Goal: Information Seeking & Learning: Learn about a topic

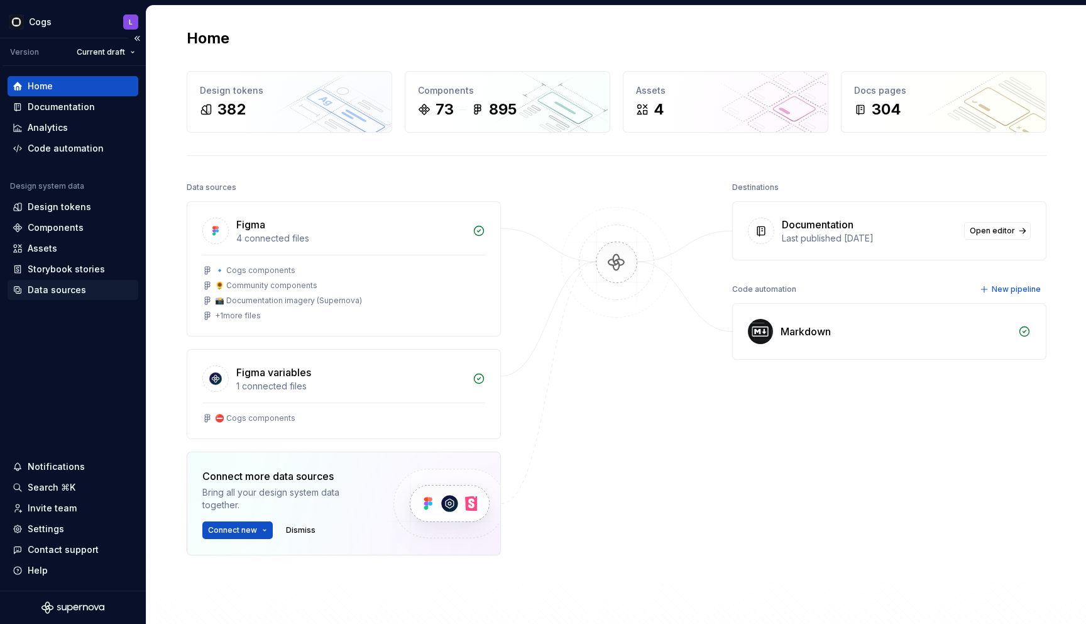
click at [56, 290] on div "Data sources" at bounding box center [57, 290] width 58 height 13
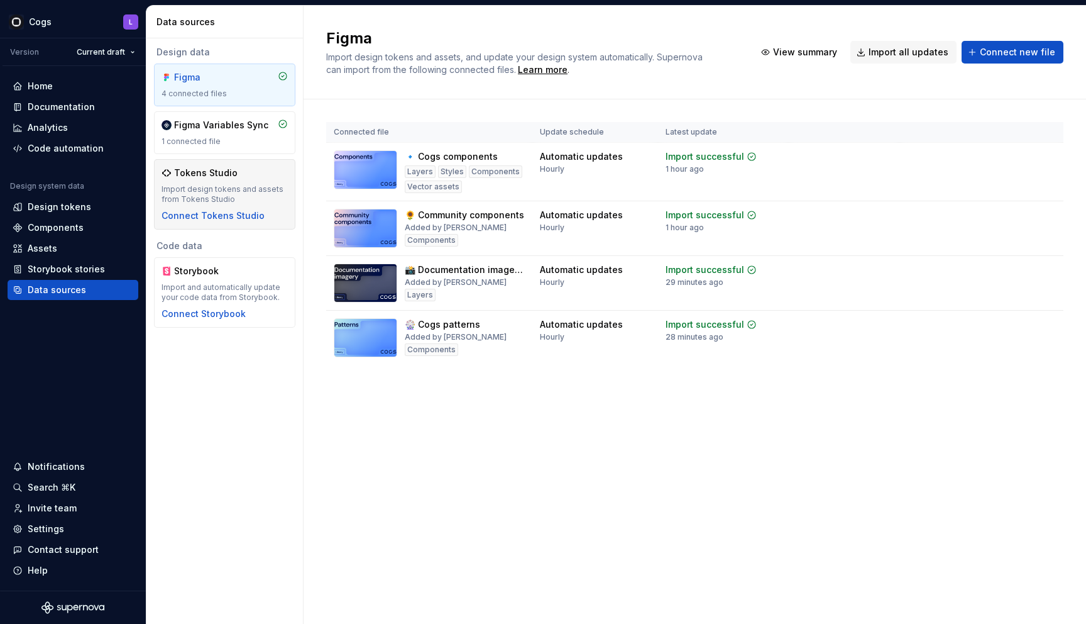
click at [231, 200] on div "Import design tokens and assets from Tokens Studio" at bounding box center [225, 194] width 126 height 20
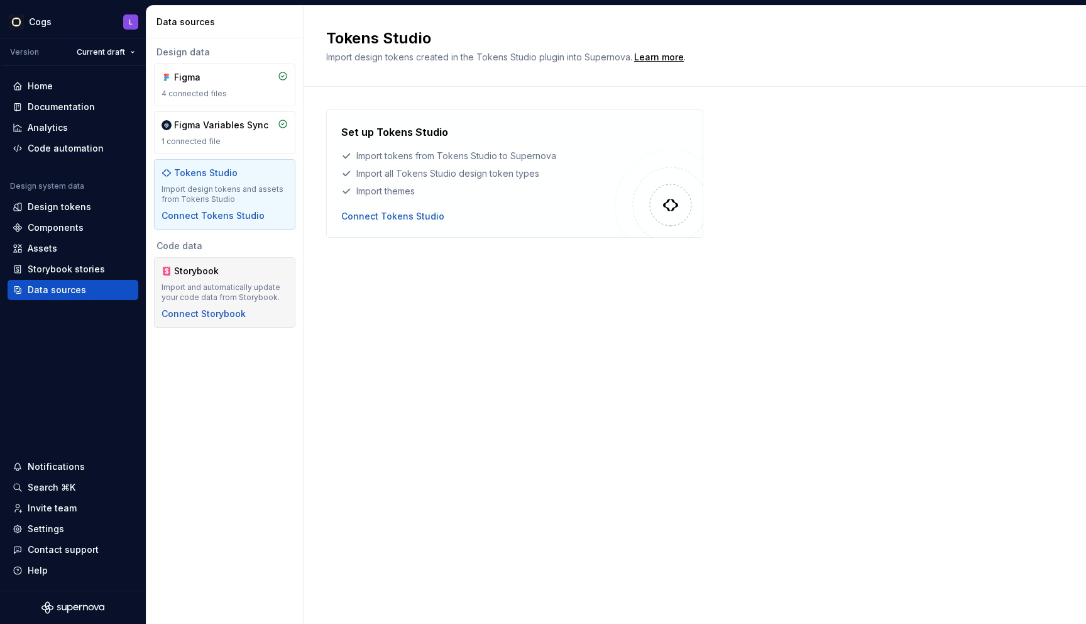
click at [246, 283] on div "Import and automatically update your code data from Storybook." at bounding box center [225, 292] width 126 height 20
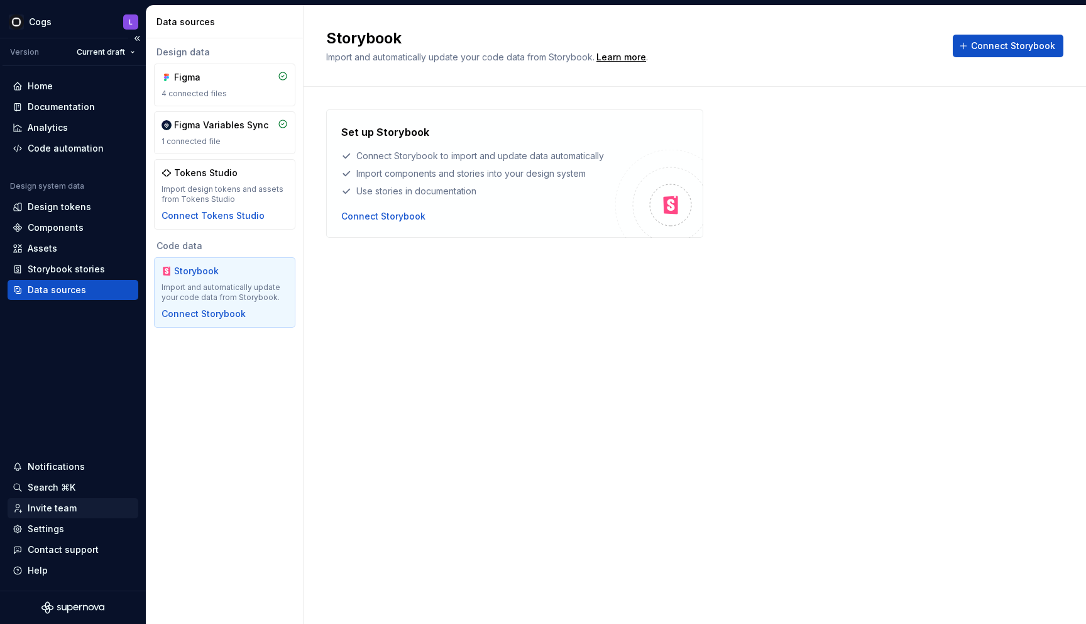
click at [62, 500] on div "Invite team" at bounding box center [73, 508] width 131 height 20
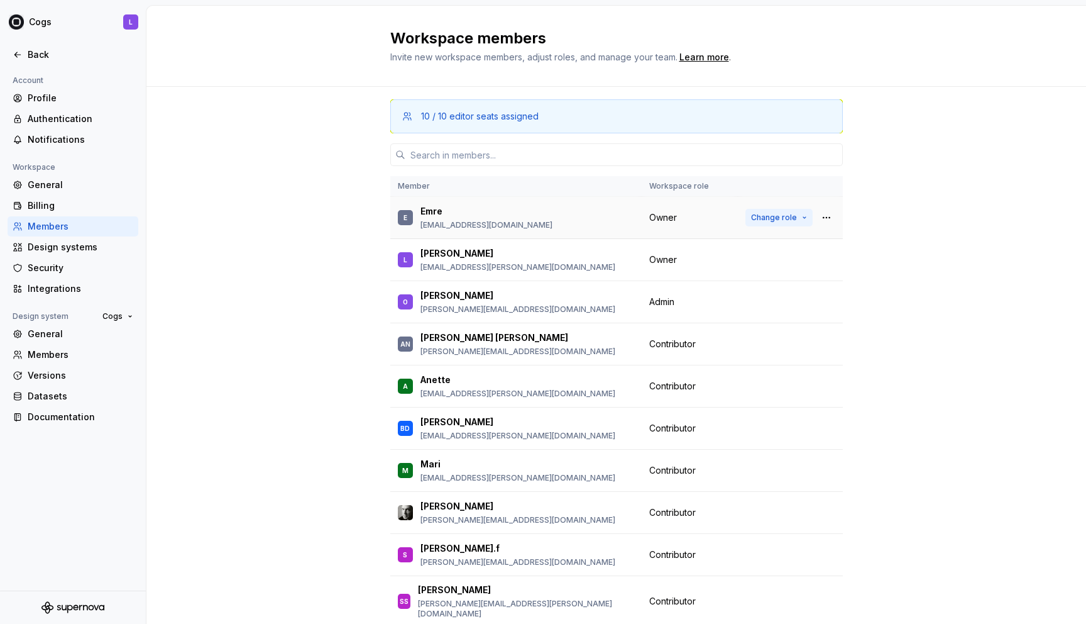
click at [781, 219] on span "Change role" at bounding box center [774, 218] width 46 height 10
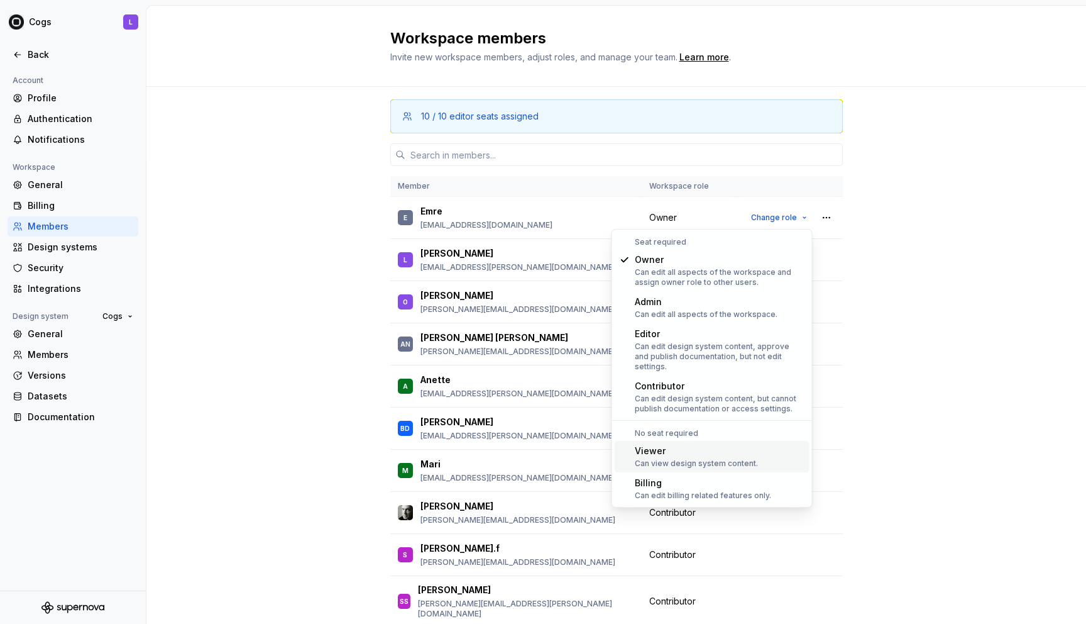
click at [705, 445] on div "Viewer" at bounding box center [696, 451] width 123 height 13
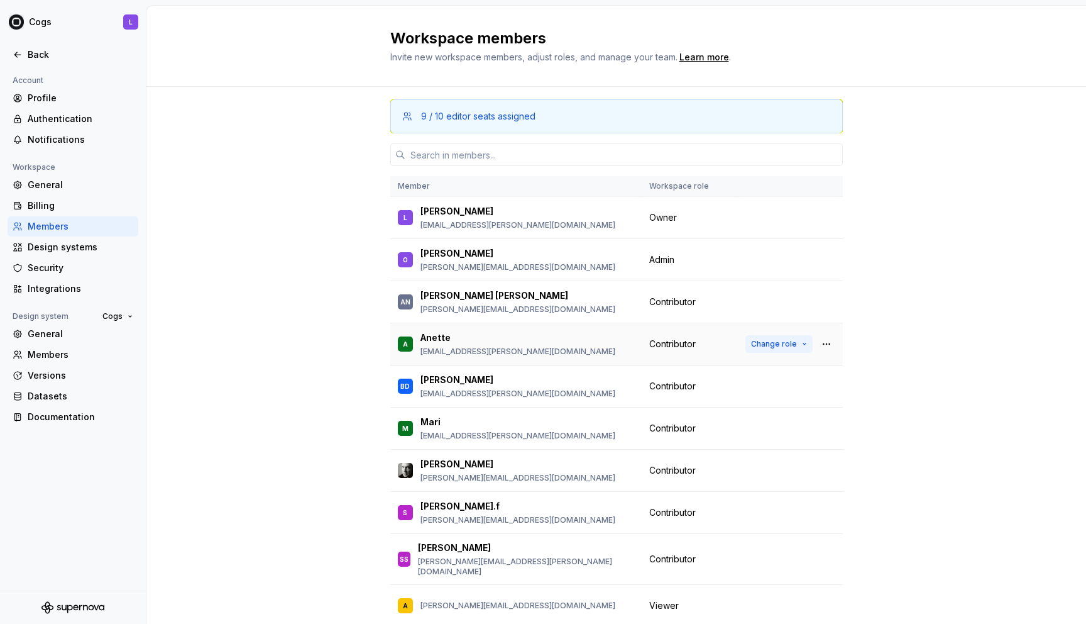
click at [790, 341] on span "Change role" at bounding box center [774, 344] width 46 height 10
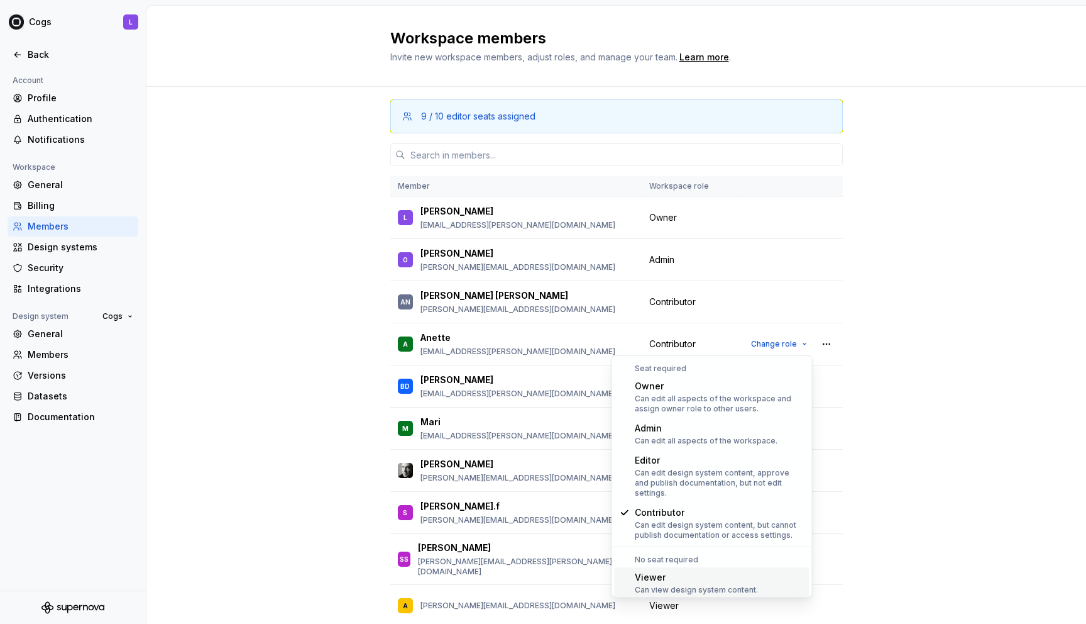
click at [704, 571] on div "Viewer" at bounding box center [696, 577] width 123 height 13
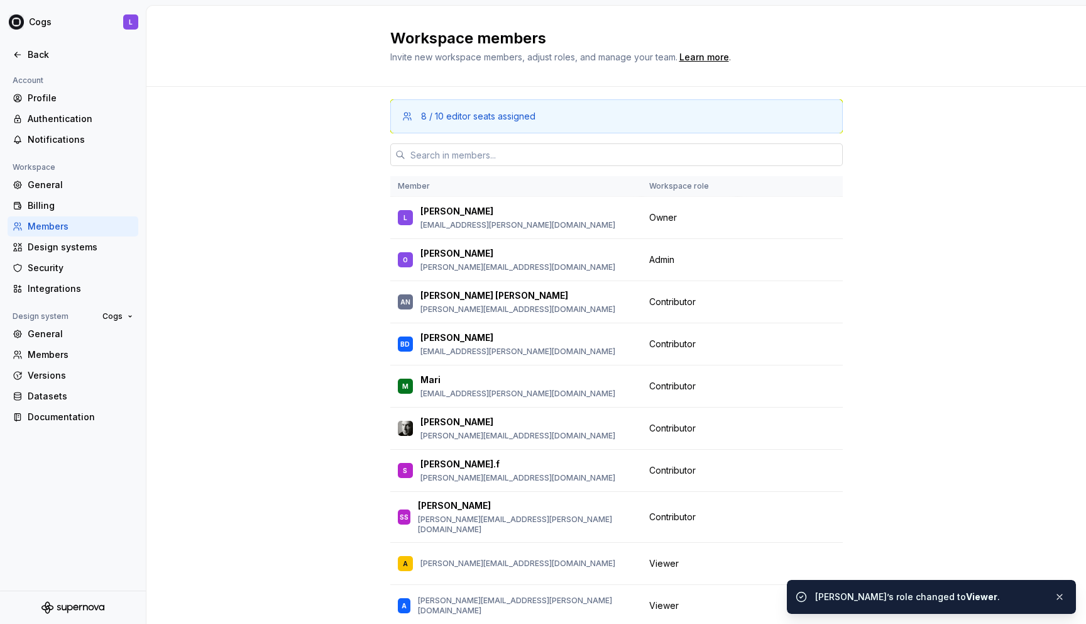
click at [546, 154] on input "text" at bounding box center [625, 154] width 438 height 23
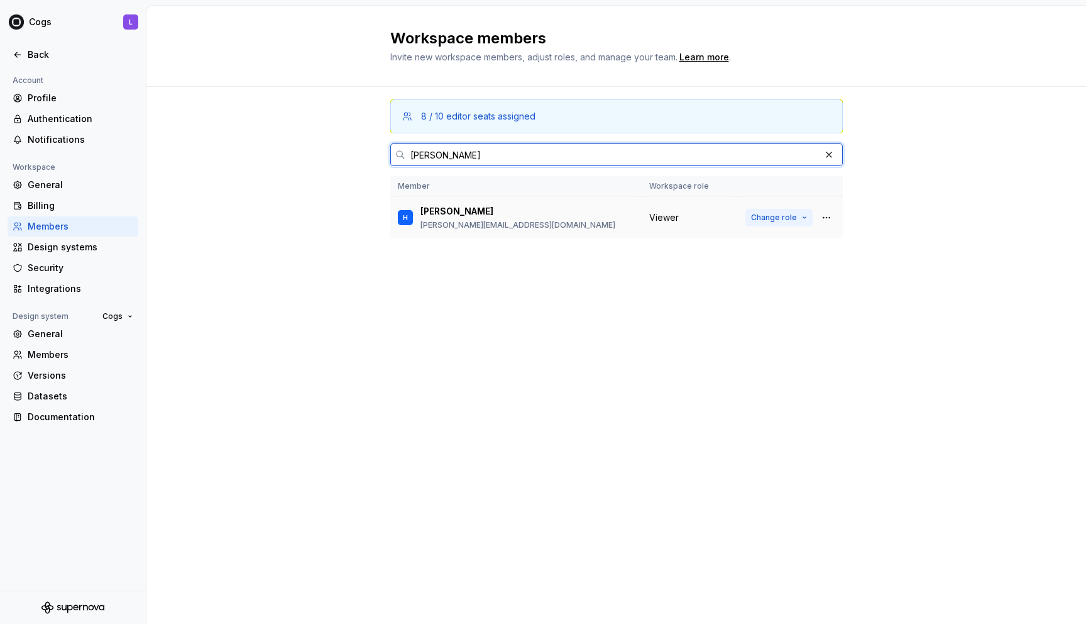
type input "henry"
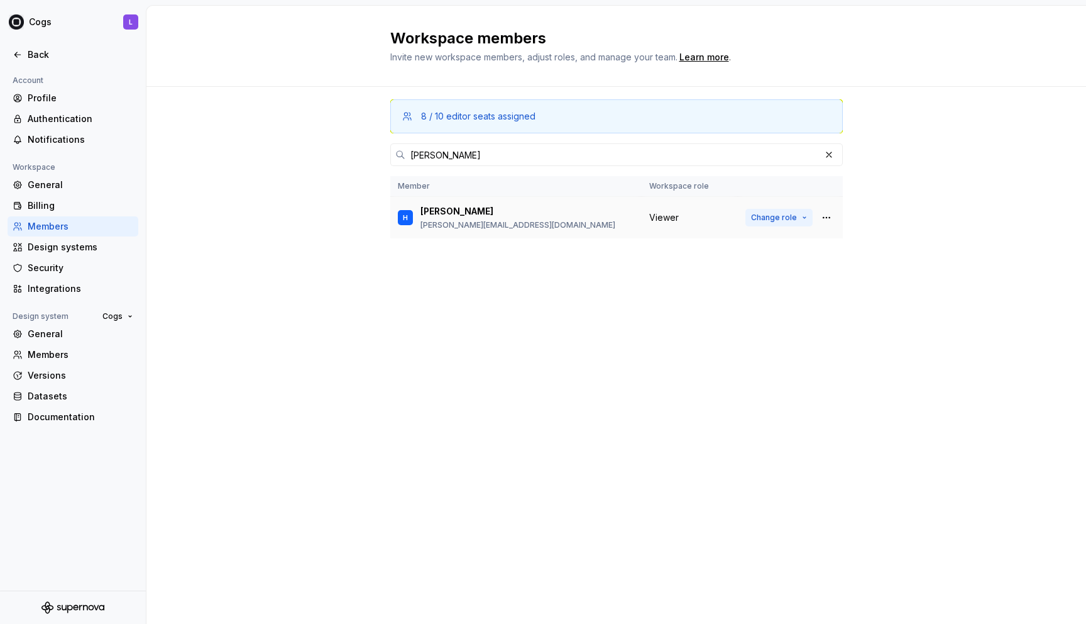
click at [795, 218] on span "Change role" at bounding box center [774, 218] width 46 height 10
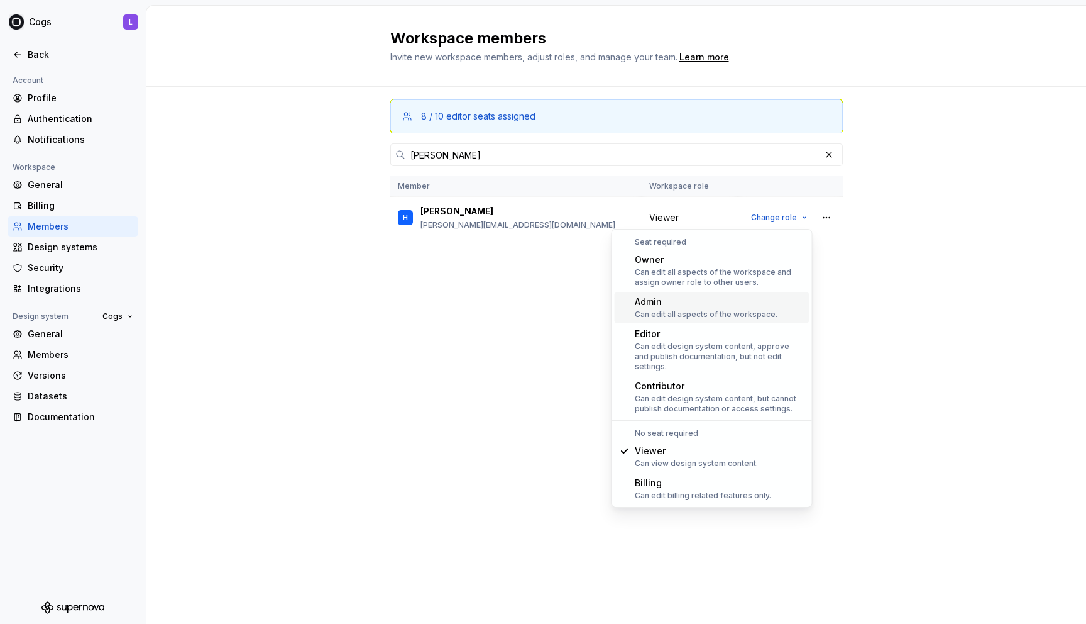
click at [735, 318] on div "Can edit all aspects of the workspace." at bounding box center [706, 314] width 143 height 10
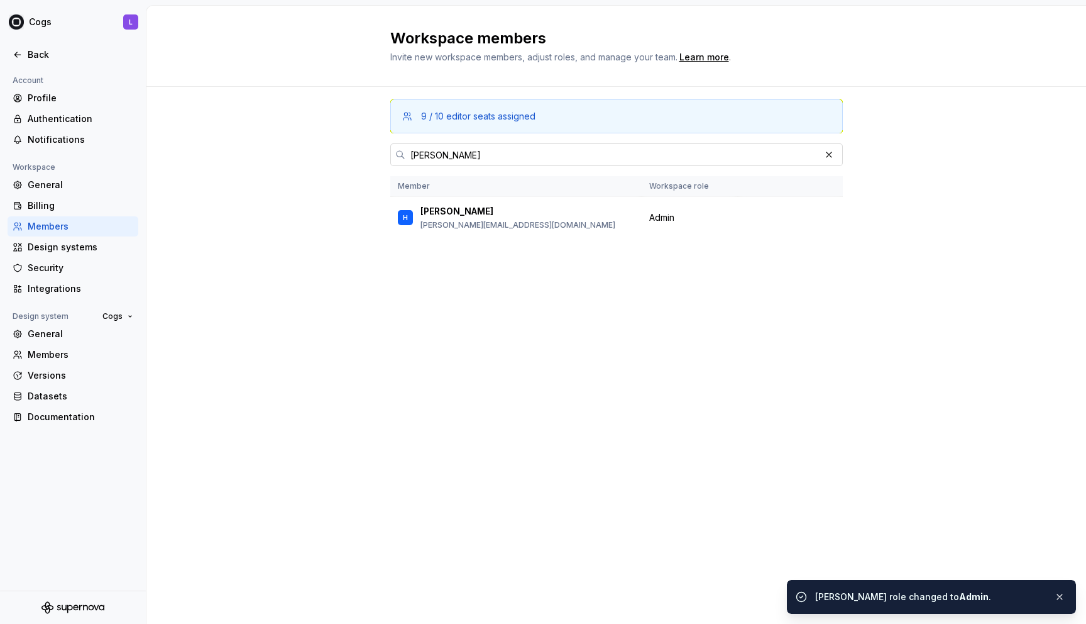
click at [514, 161] on input "henry" at bounding box center [613, 154] width 415 height 23
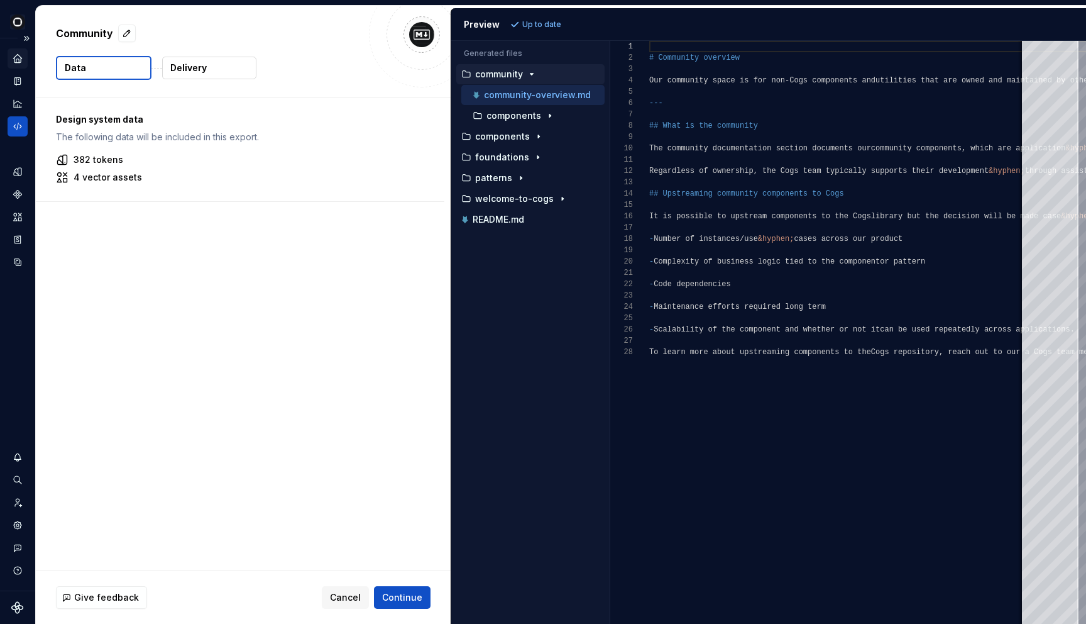
click at [16, 67] on div "Home" at bounding box center [18, 58] width 20 height 20
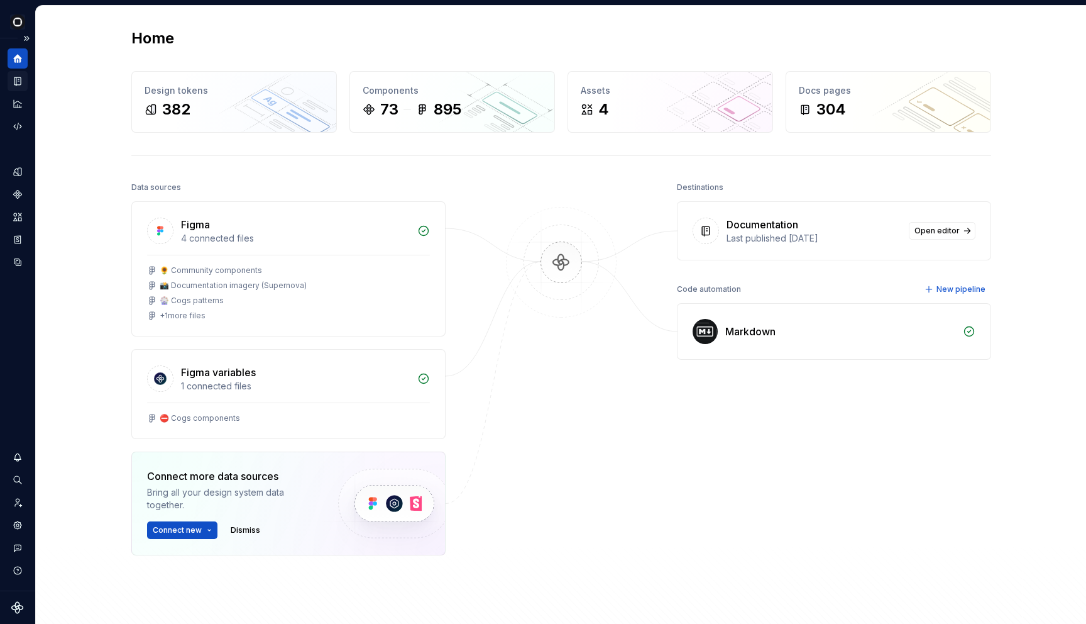
click at [16, 77] on icon "Documentation" at bounding box center [17, 81] width 6 height 8
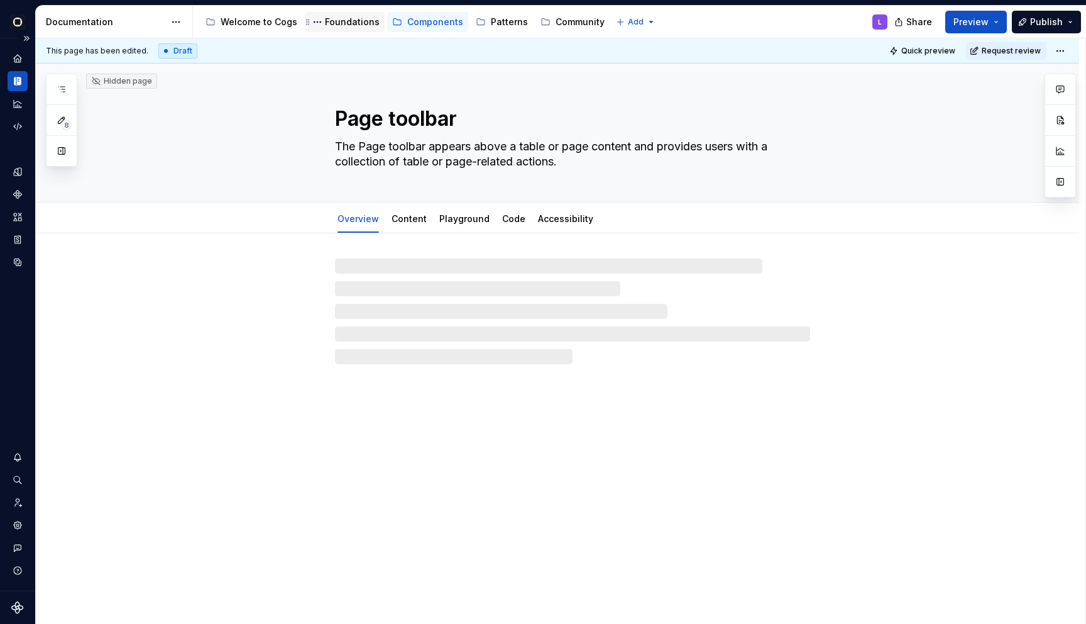
click at [334, 30] on div "Foundations" at bounding box center [345, 22] width 80 height 20
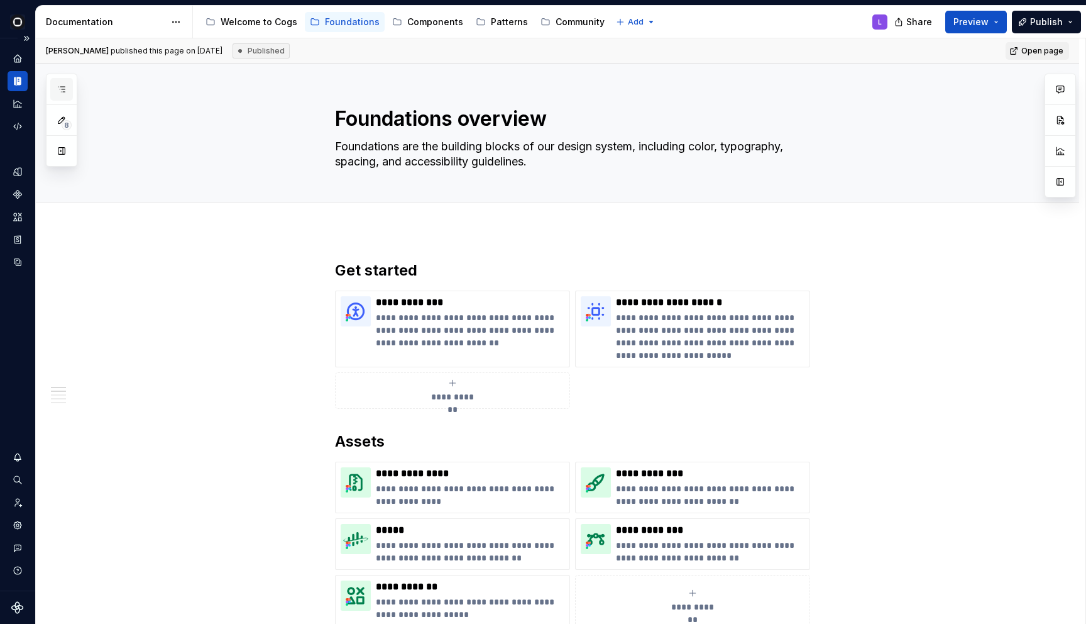
click at [60, 96] on button "button" at bounding box center [61, 89] width 23 height 23
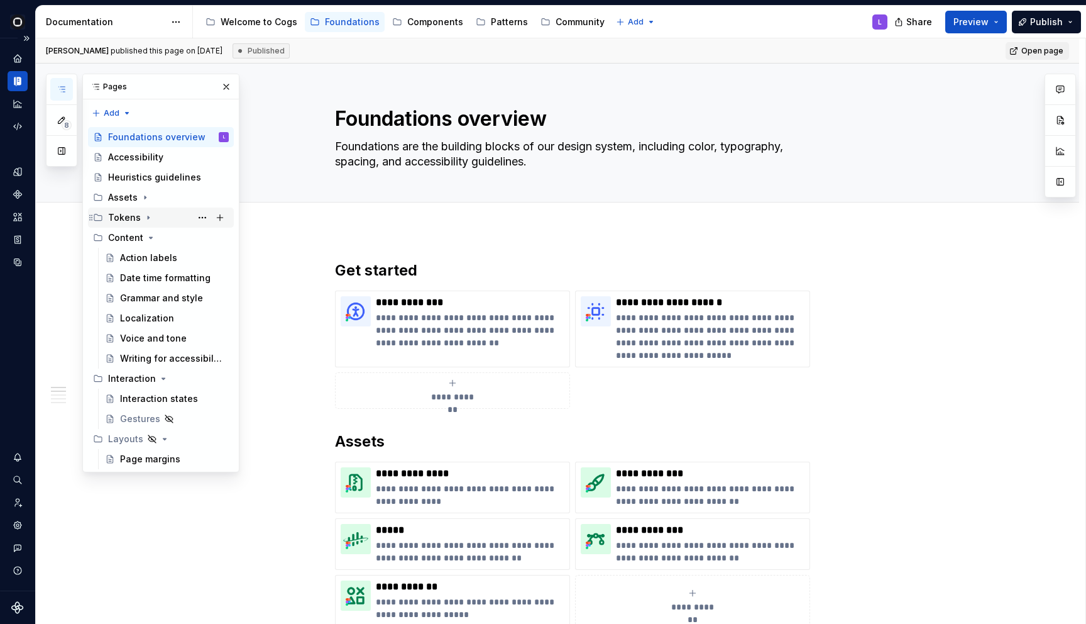
click at [152, 223] on div "Tokens" at bounding box center [168, 218] width 121 height 18
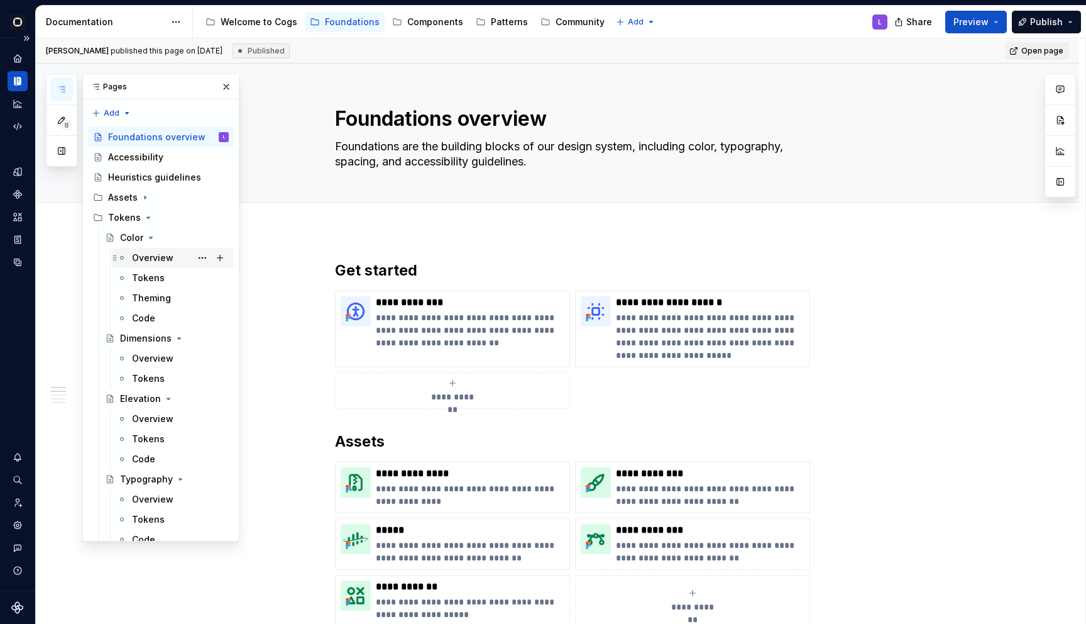
click at [151, 256] on div "Overview" at bounding box center [152, 257] width 41 height 13
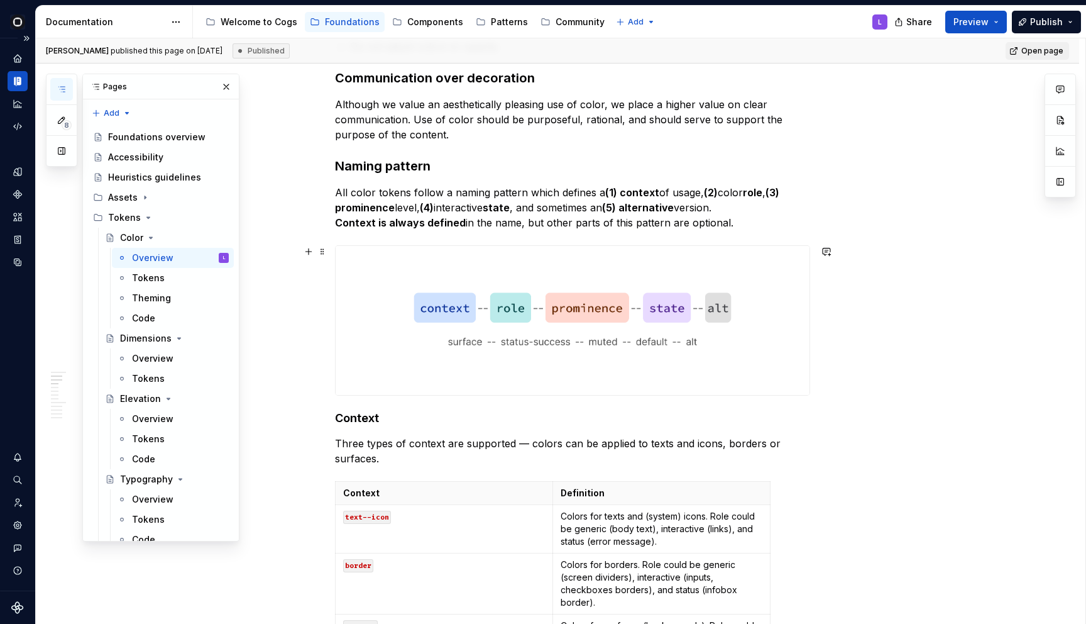
scroll to position [704, 0]
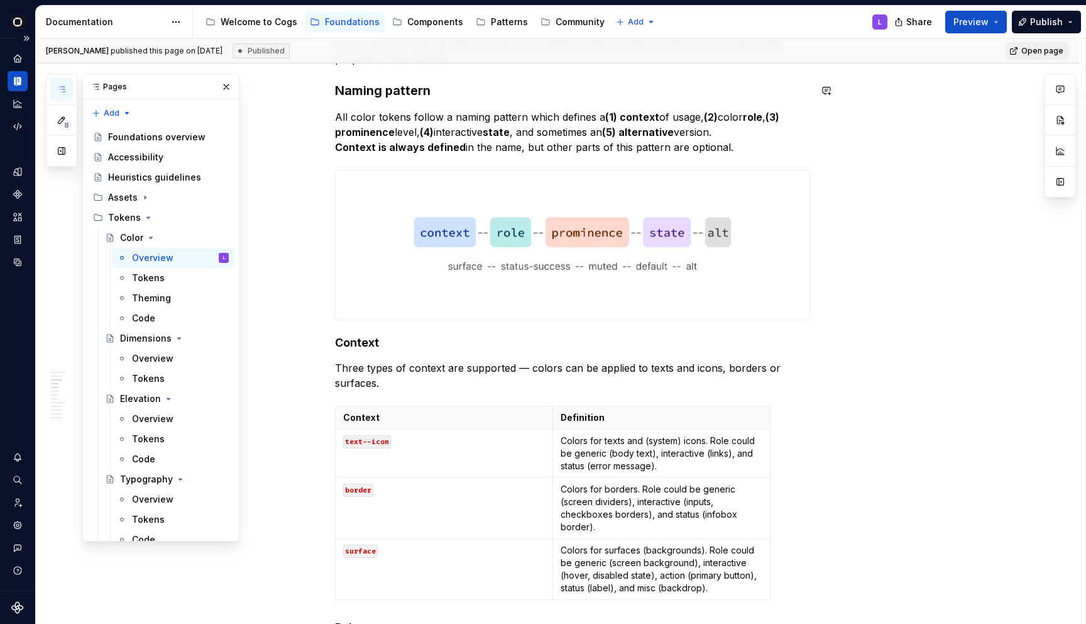
type textarea "*"
